Goal: Task Accomplishment & Management: Manage account settings

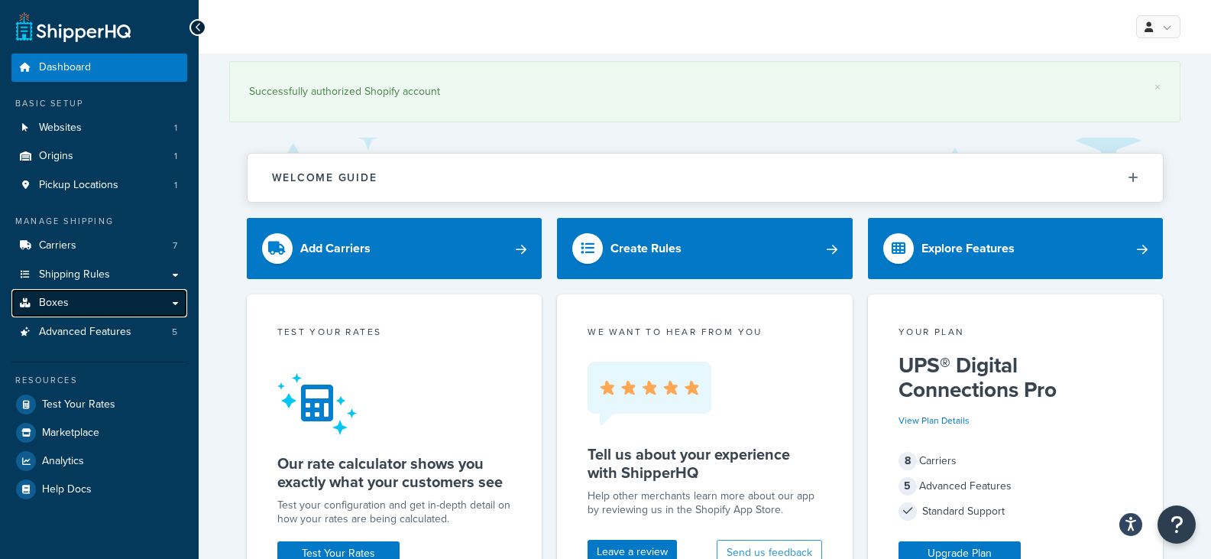
click at [67, 294] on link "Boxes" at bounding box center [99, 303] width 176 height 28
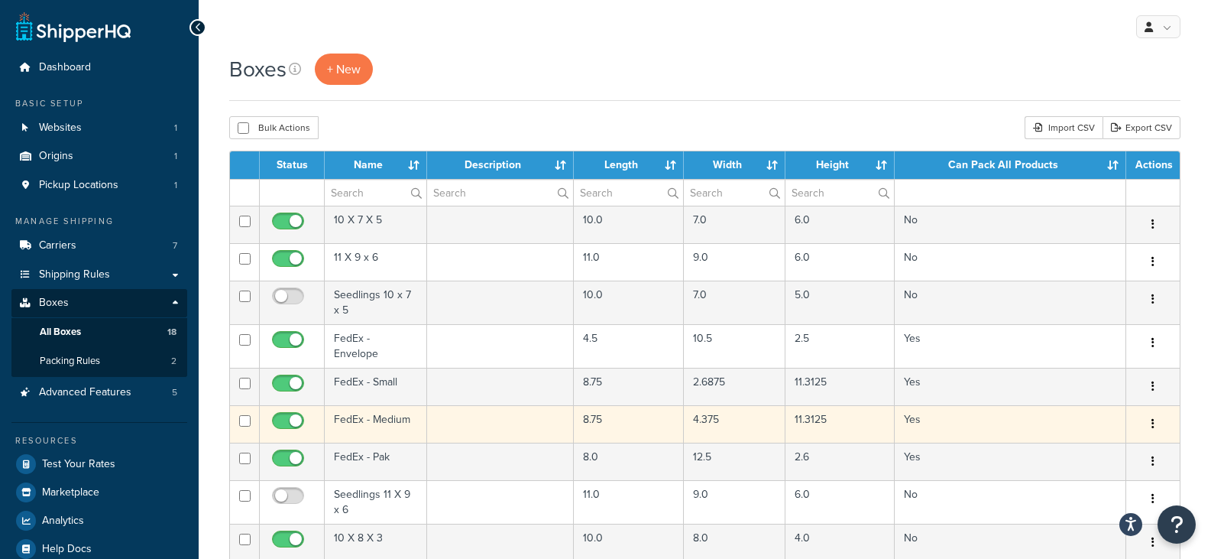
click at [377, 409] on td "FedEx - Medium" at bounding box center [376, 423] width 102 height 37
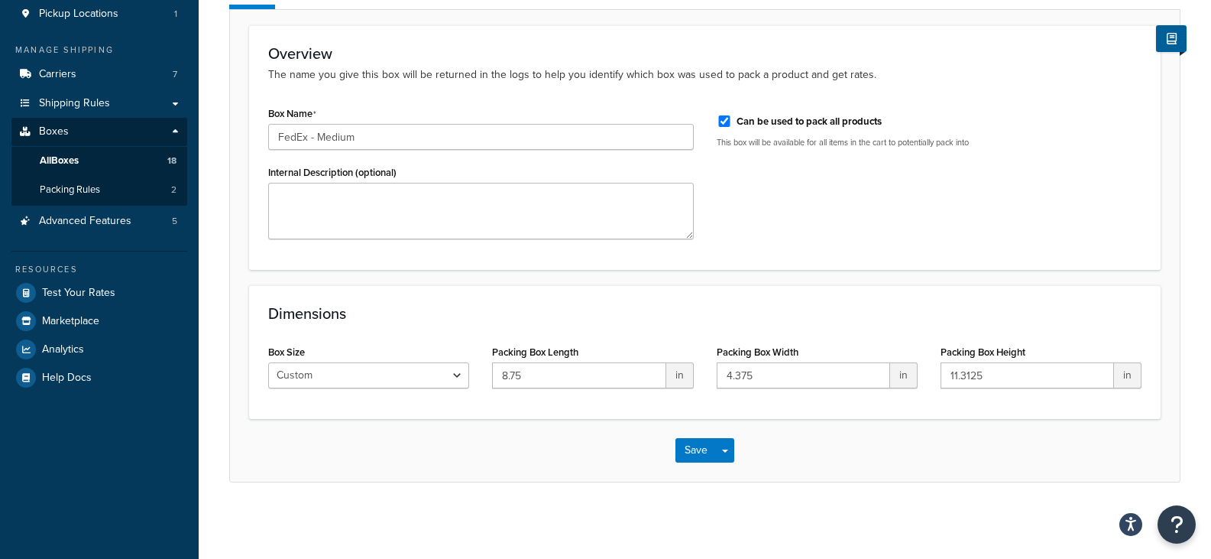
scroll to position [26, 0]
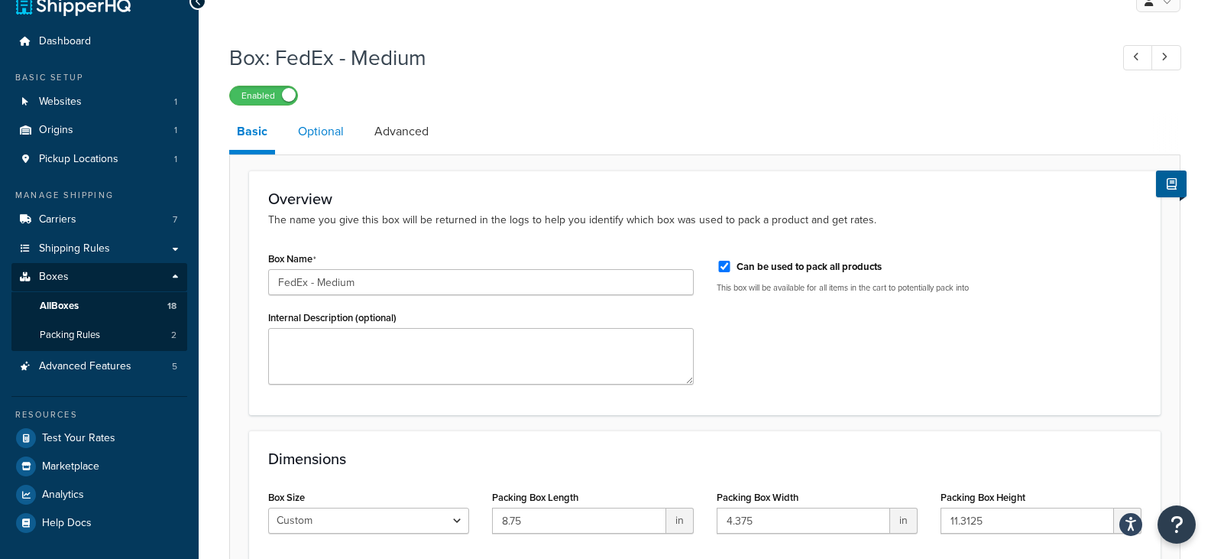
click at [325, 135] on link "Optional" at bounding box center [320, 131] width 61 height 37
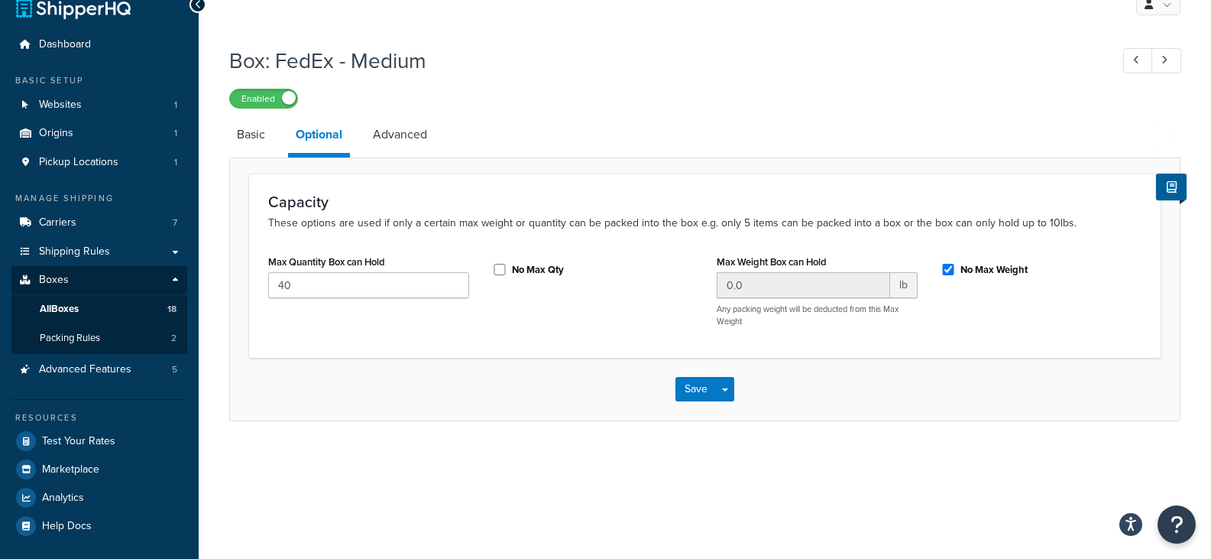
scroll to position [23, 0]
click at [404, 137] on link "Advanced" at bounding box center [400, 134] width 70 height 37
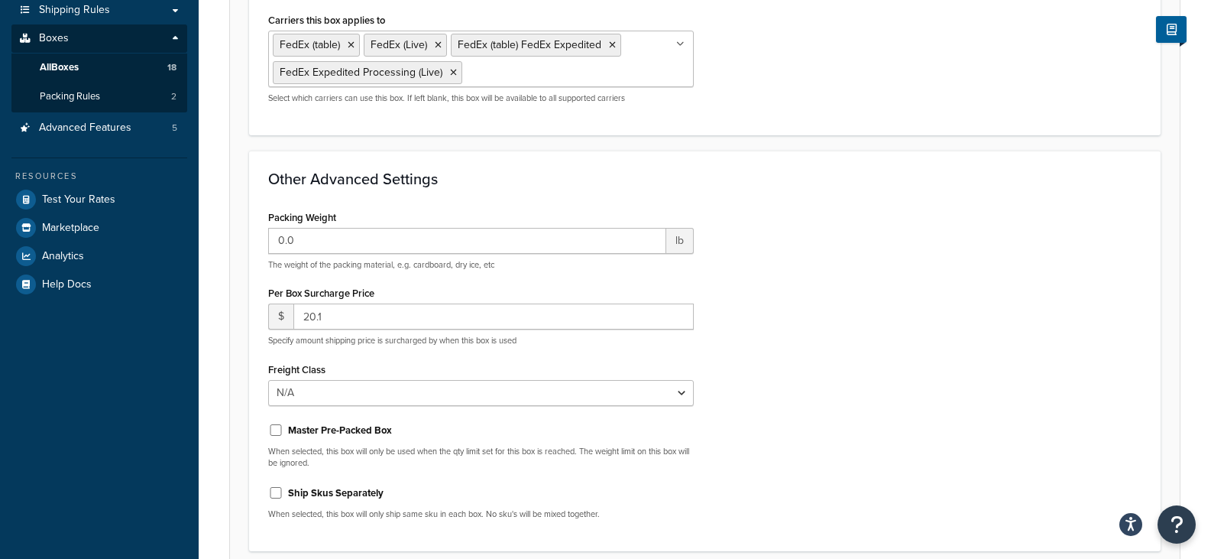
scroll to position [397, 0]
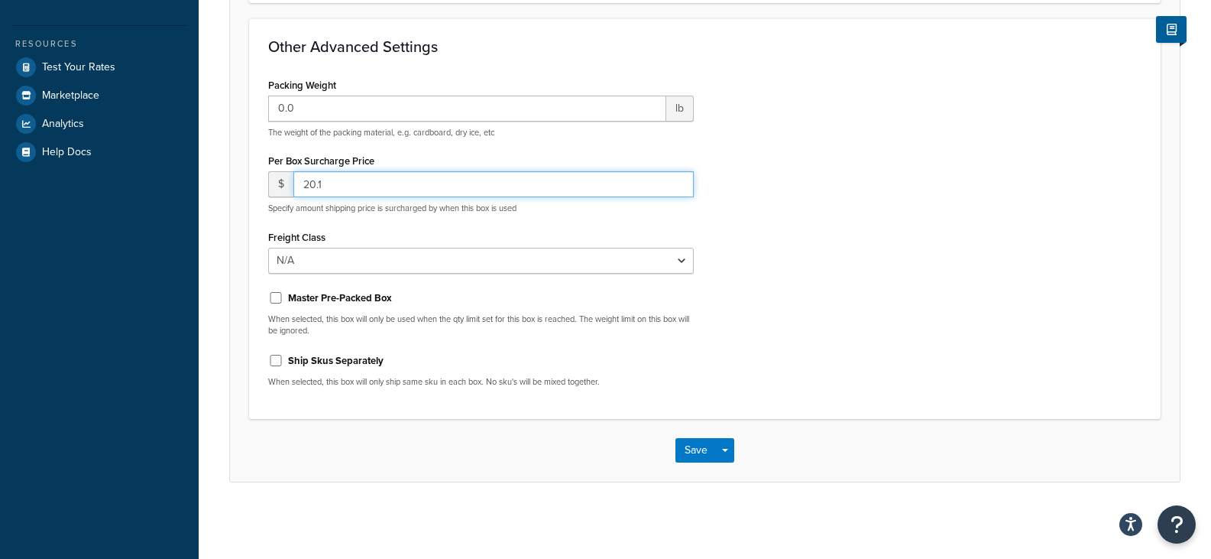
click at [364, 183] on input "20.1" at bounding box center [493, 184] width 400 height 26
type input "20.6"
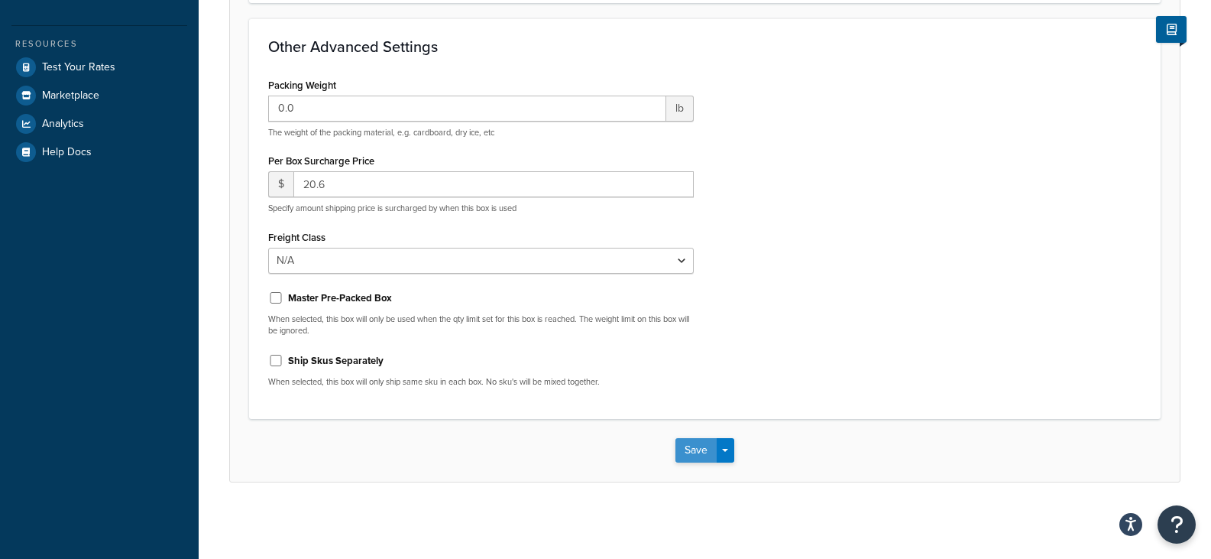
click at [706, 450] on button "Save" at bounding box center [696, 450] width 41 height 24
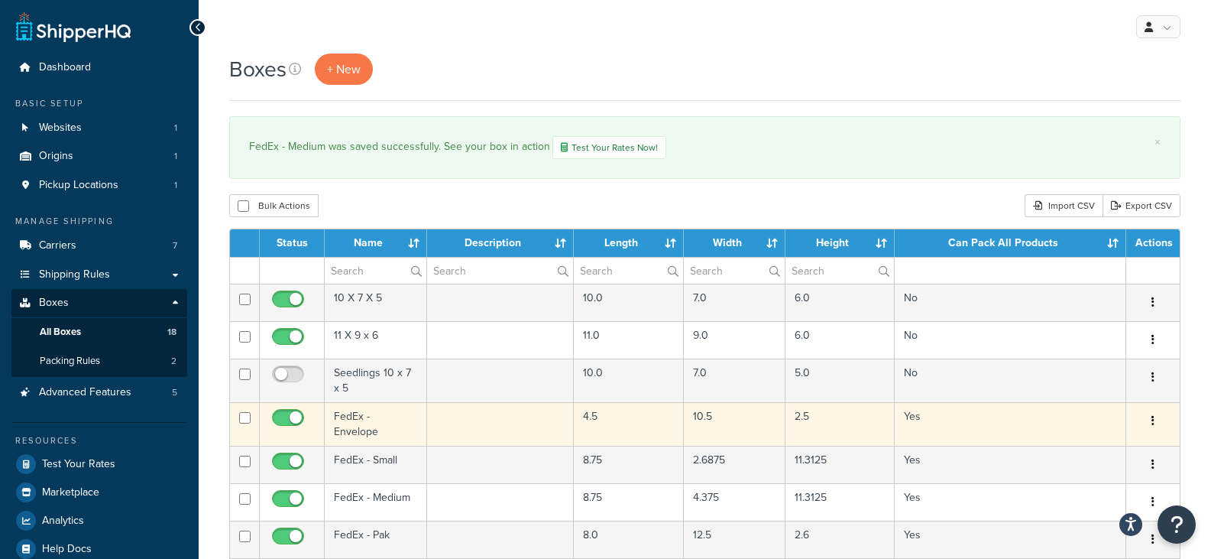
click at [378, 413] on td "FedEx - Envelope" at bounding box center [376, 424] width 102 height 44
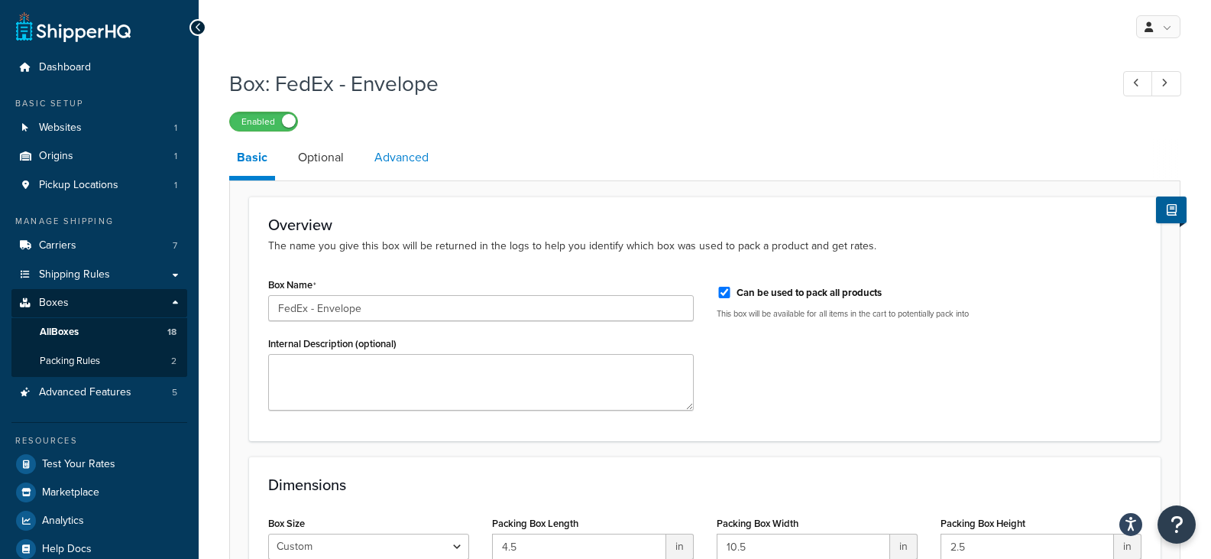
click at [394, 161] on link "Advanced" at bounding box center [402, 157] width 70 height 37
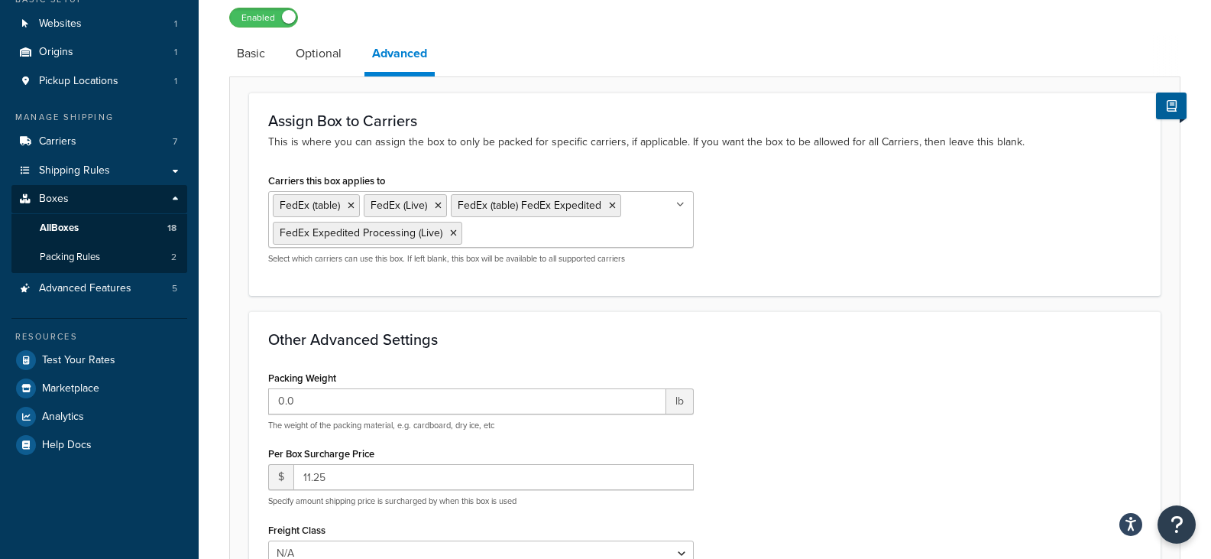
scroll to position [122, 0]
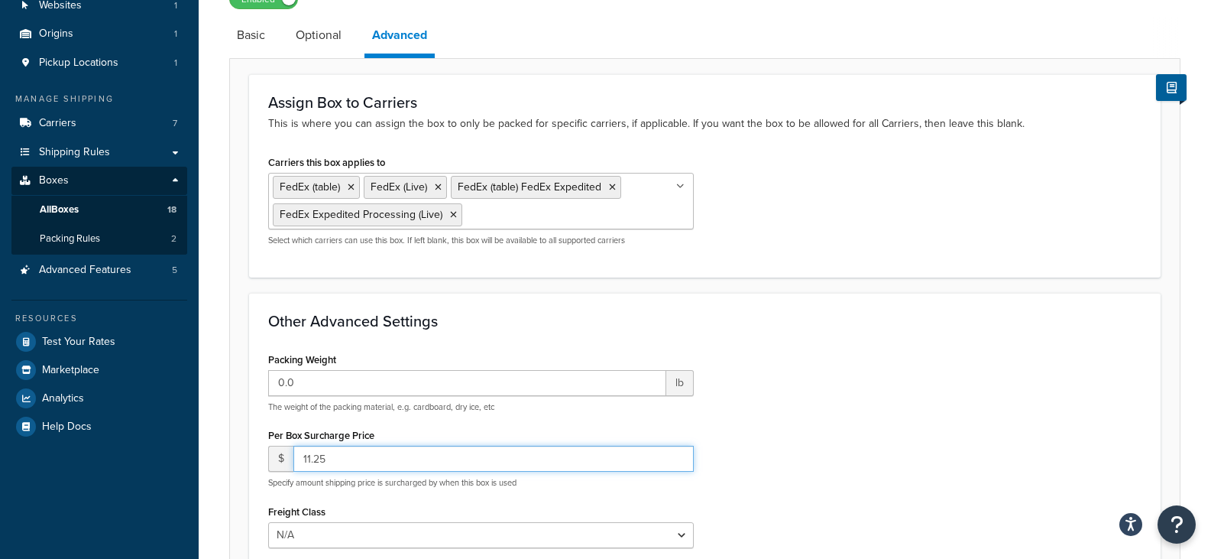
drag, startPoint x: 326, startPoint y: 459, endPoint x: 316, endPoint y: 455, distance: 11.4
click at [316, 455] on input "11.25" at bounding box center [493, 459] width 400 height 26
type input "11.70"
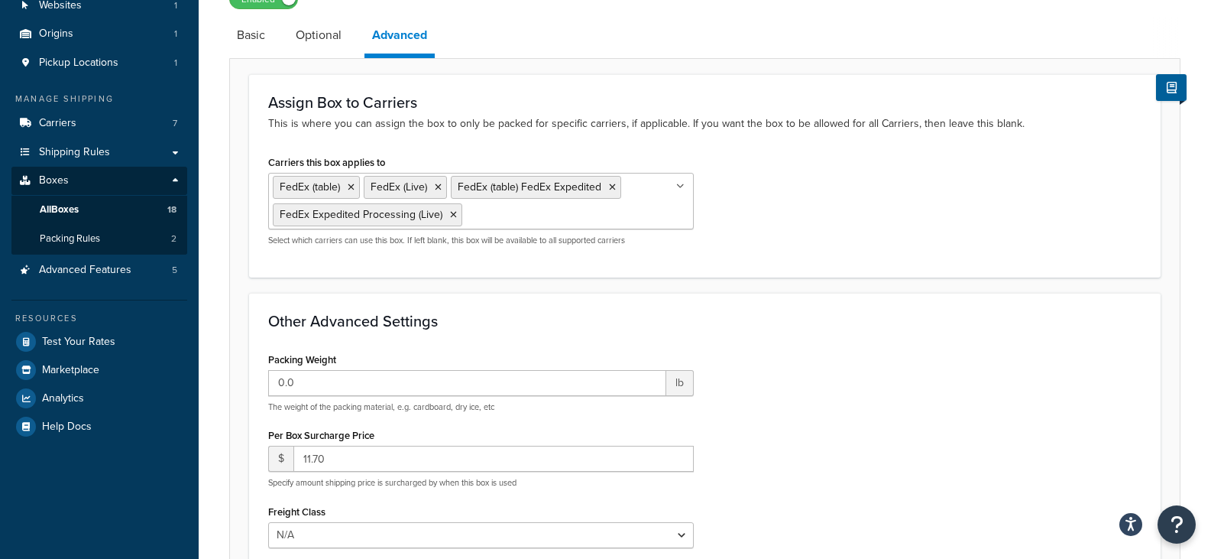
click at [1016, 305] on div "Other Advanced Settings Packing Weight 0.0 lb The weight of the packing materia…" at bounding box center [705, 493] width 912 height 400
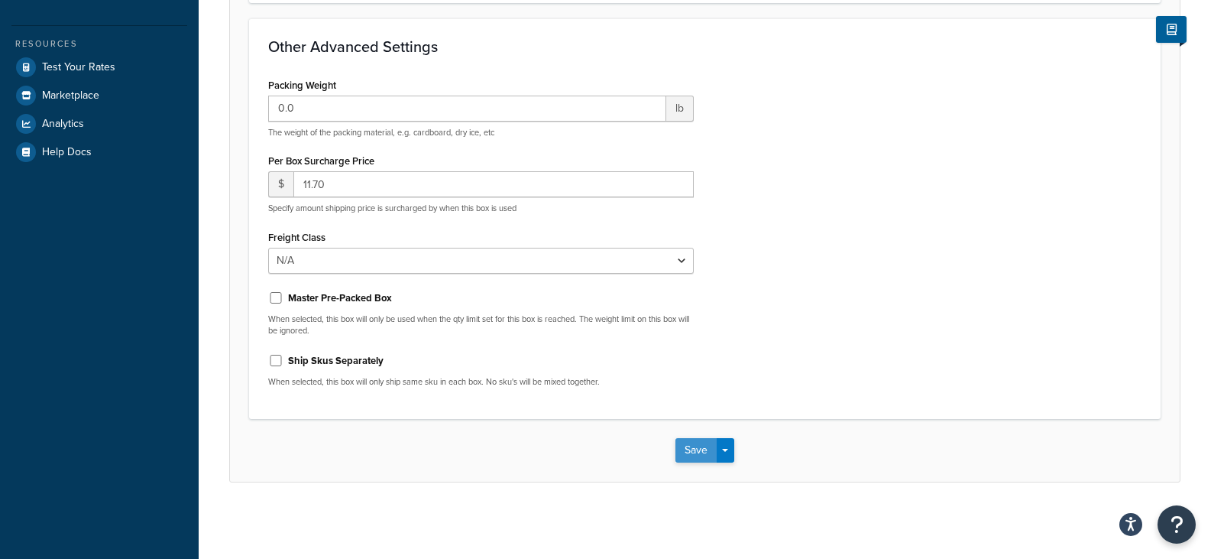
click at [693, 449] on button "Save" at bounding box center [696, 450] width 41 height 24
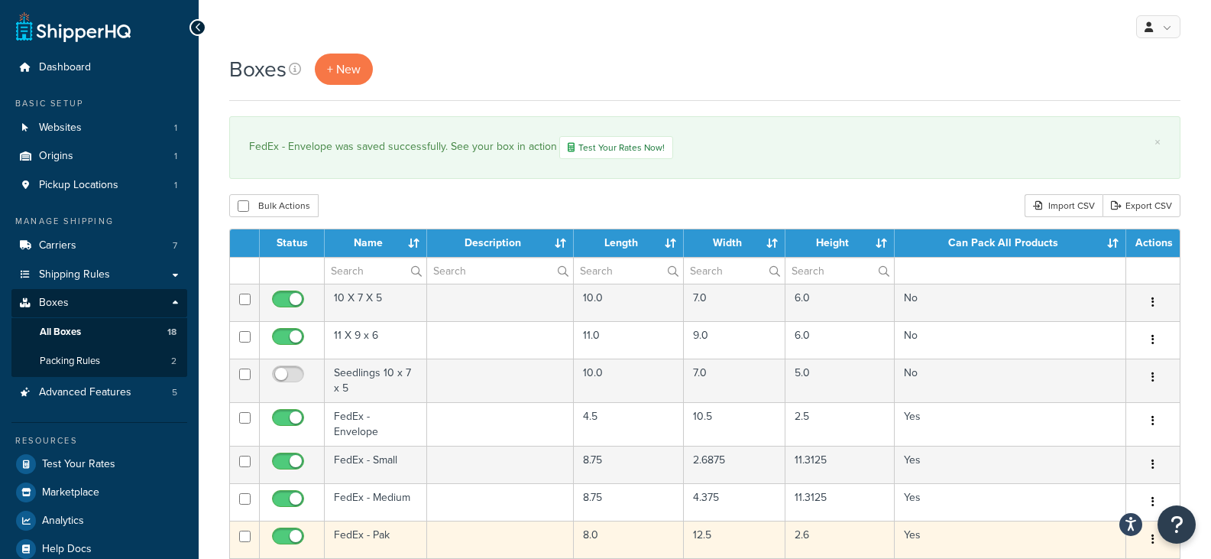
click at [365, 527] on td "FedEx - Pak" at bounding box center [376, 538] width 102 height 37
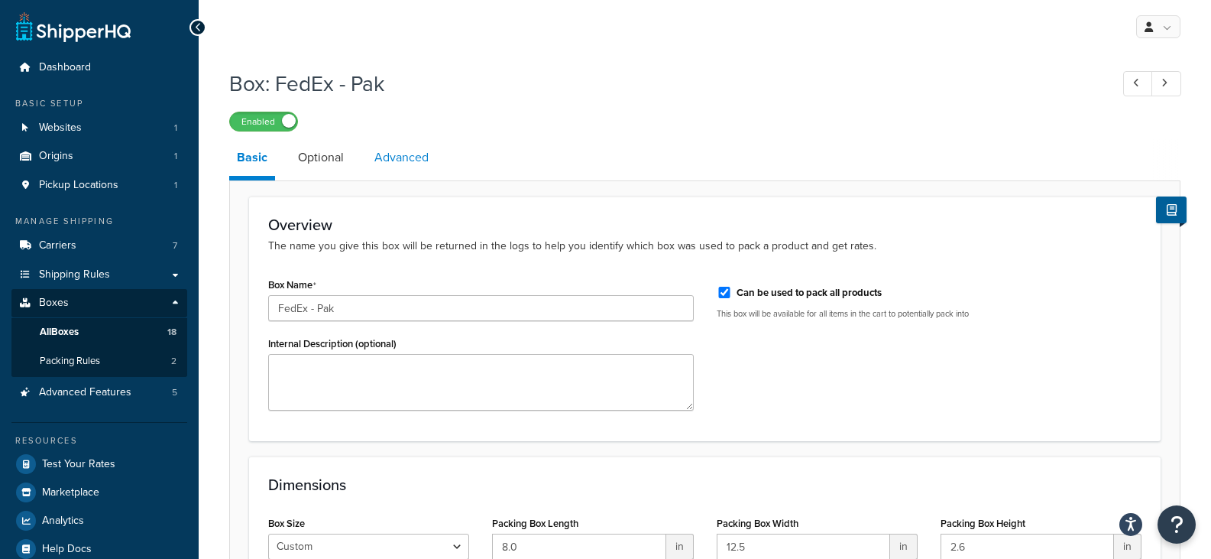
click at [412, 164] on link "Advanced" at bounding box center [402, 157] width 70 height 37
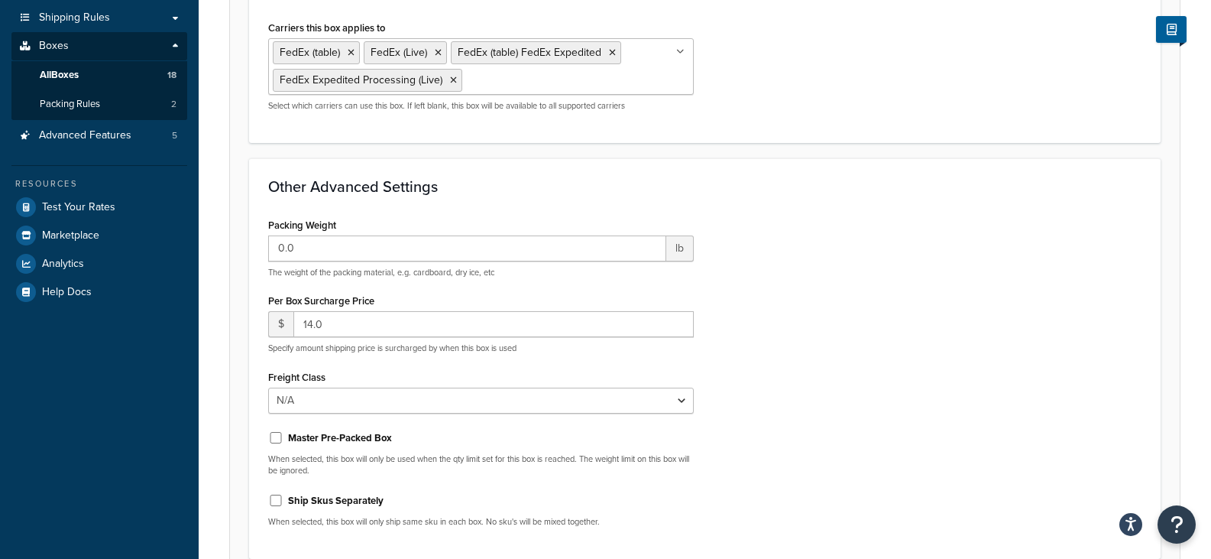
scroll to position [258, 0]
click at [312, 322] on input "14.0" at bounding box center [493, 323] width 400 height 26
type input "15.0"
click at [1184, 177] on div "Box: FedEx - Pak Enabled Basic Optional Advanced Assign Box to Carriers This is…" at bounding box center [705, 231] width 1013 height 856
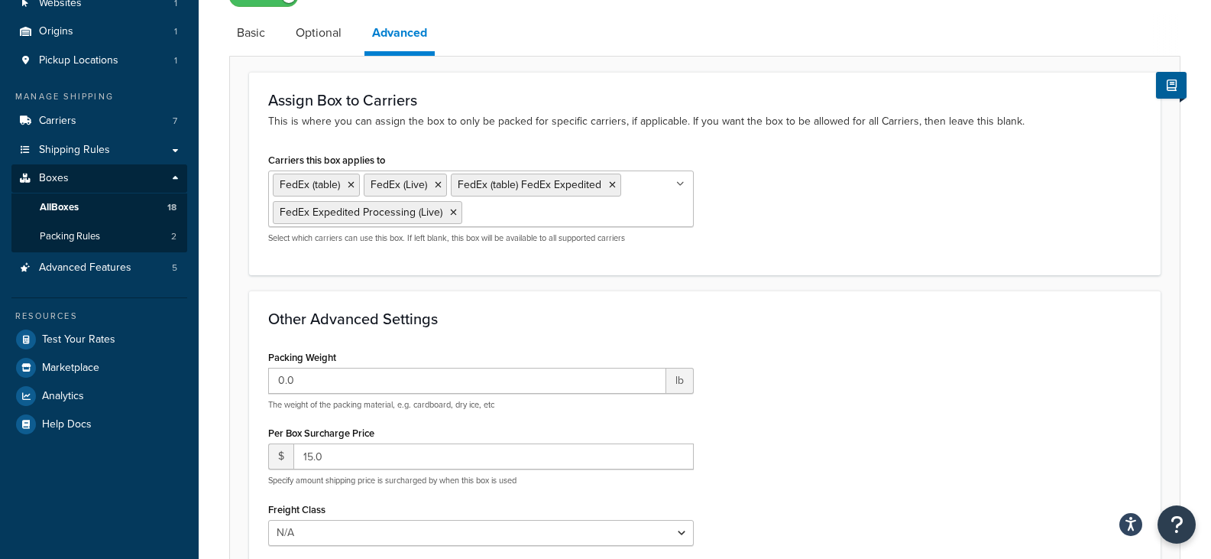
scroll to position [397, 0]
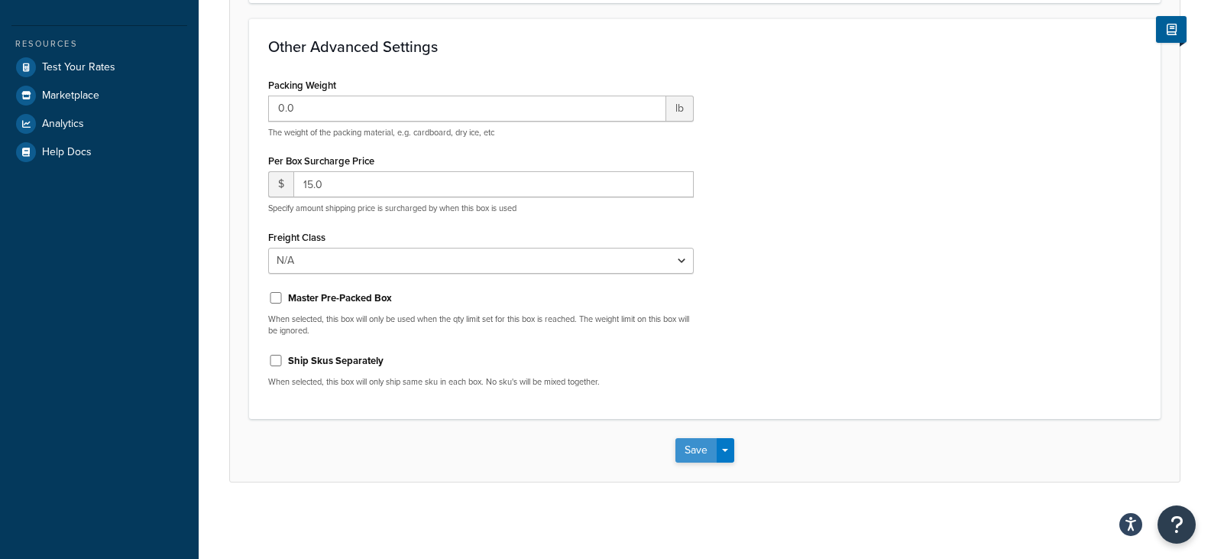
click at [696, 441] on button "Save" at bounding box center [696, 450] width 41 height 24
